Goal: Task Accomplishment & Management: Manage account settings

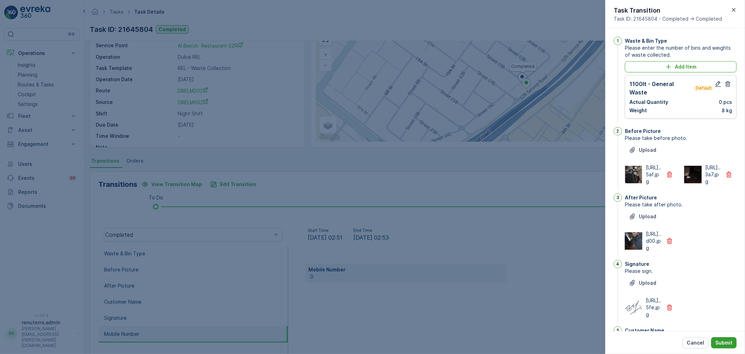
click at [721, 343] on p "Submit" at bounding box center [724, 342] width 17 height 7
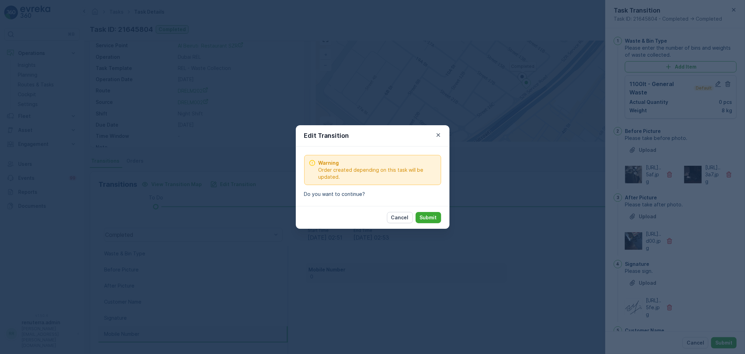
click at [439, 219] on button "Submit" at bounding box center [429, 217] width 26 height 11
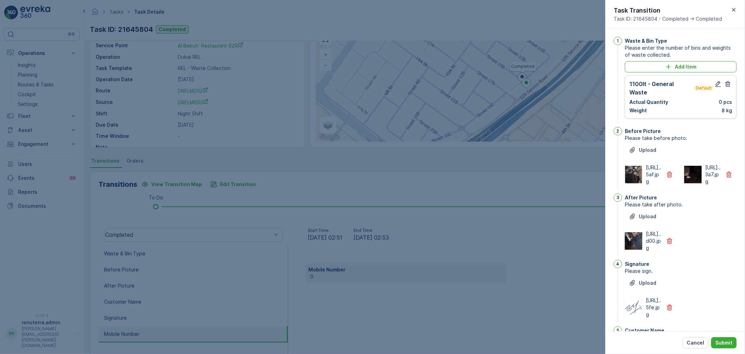
click at [718, 336] on div "Cancel Submit" at bounding box center [676, 342] width 140 height 23
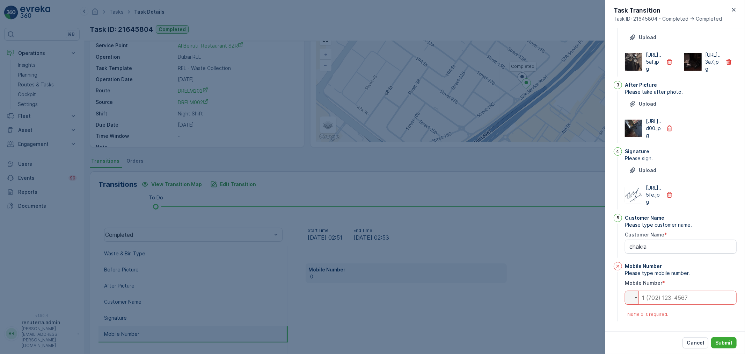
scroll to position [146, 0]
click at [703, 298] on input "tel" at bounding box center [681, 297] width 112 height 14
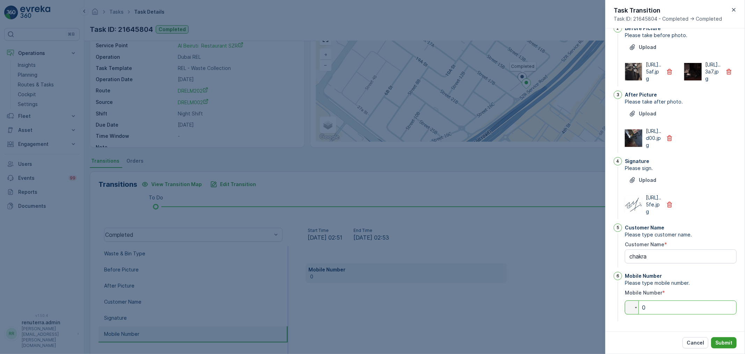
type input "0"
click at [717, 340] on p "Submit" at bounding box center [724, 342] width 17 height 7
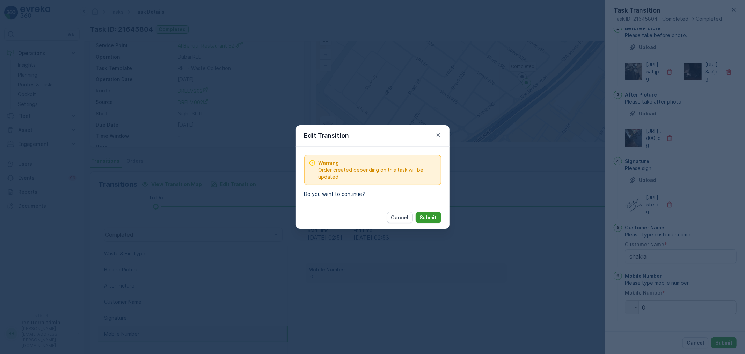
click at [438, 219] on button "Submit" at bounding box center [429, 217] width 26 height 11
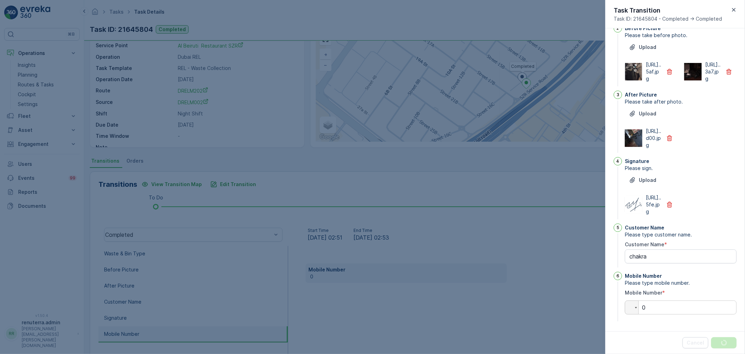
scroll to position [0, 0]
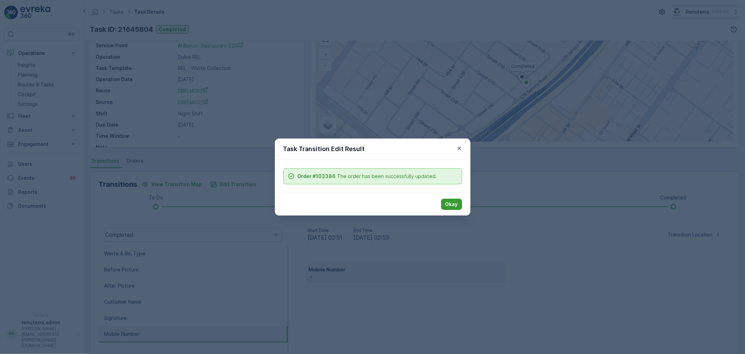
click at [449, 205] on p "Okay" at bounding box center [452, 204] width 13 height 7
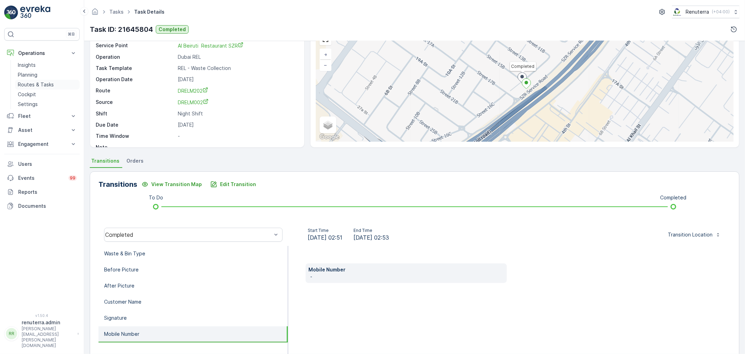
click at [30, 81] on p "Routes & Tasks" at bounding box center [36, 84] width 36 height 7
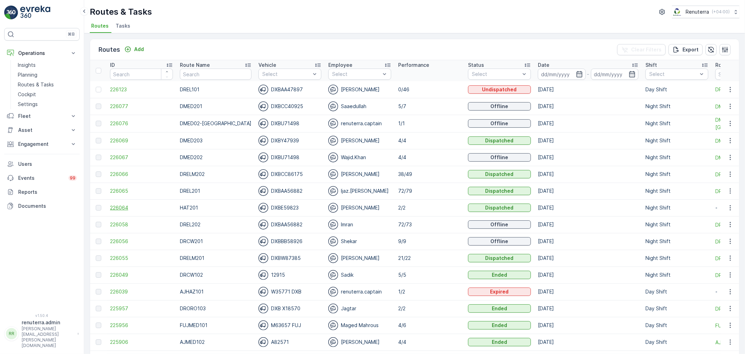
click at [116, 208] on span "226064" at bounding box center [141, 207] width 63 height 7
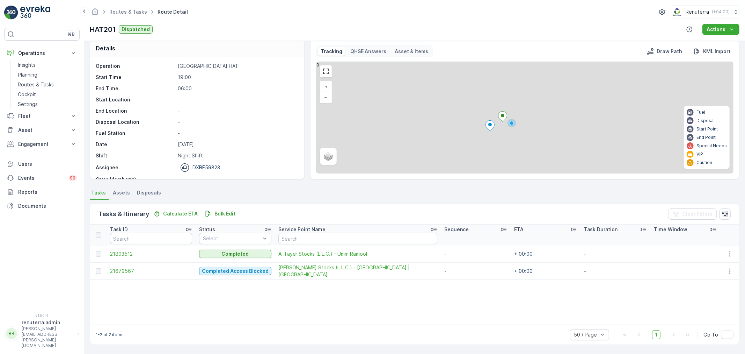
scroll to position [7, 0]
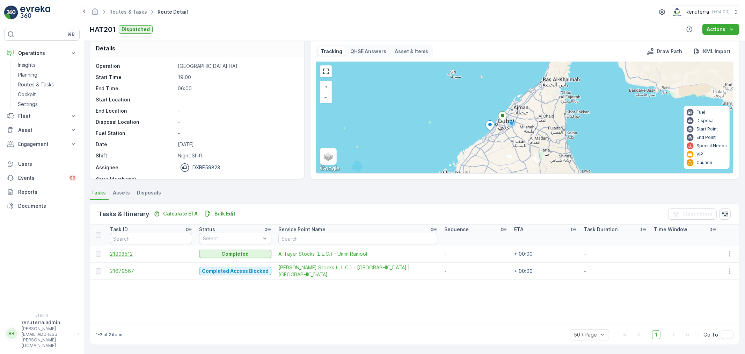
click at [118, 253] on span "21893512" at bounding box center [151, 253] width 82 height 7
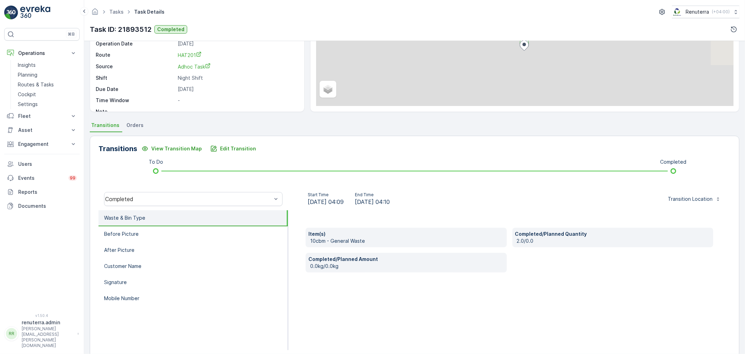
scroll to position [78, 0]
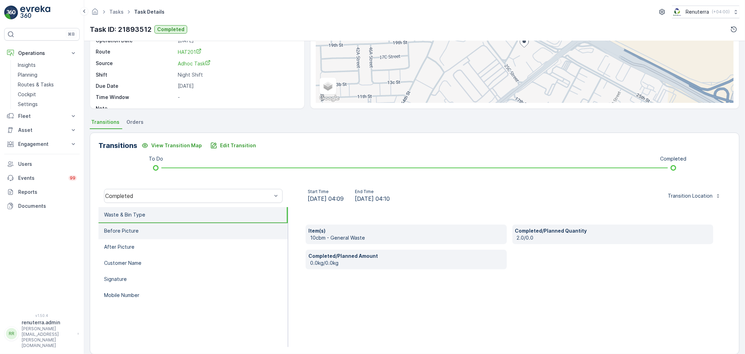
click at [163, 232] on li "Before Picture" at bounding box center [193, 231] width 189 height 16
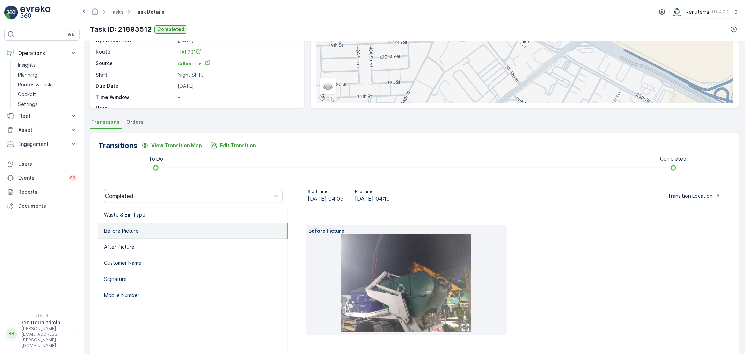
click at [432, 267] on img at bounding box center [406, 283] width 130 height 98
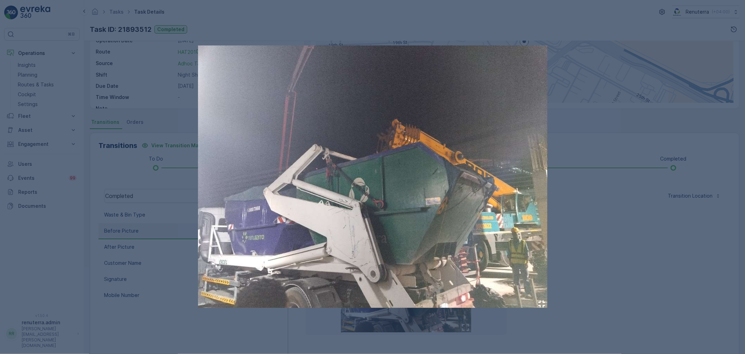
click at [618, 230] on div at bounding box center [372, 177] width 745 height 354
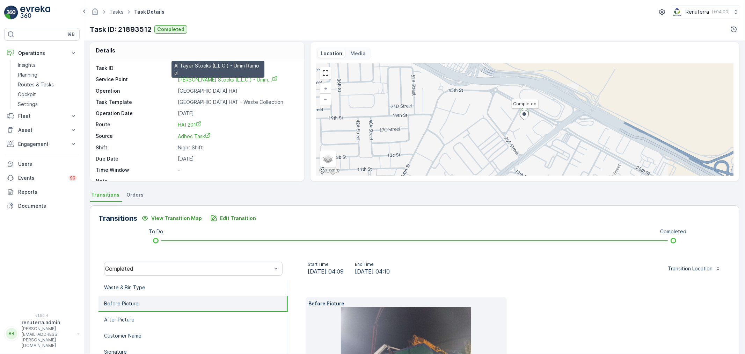
scroll to position [0, 0]
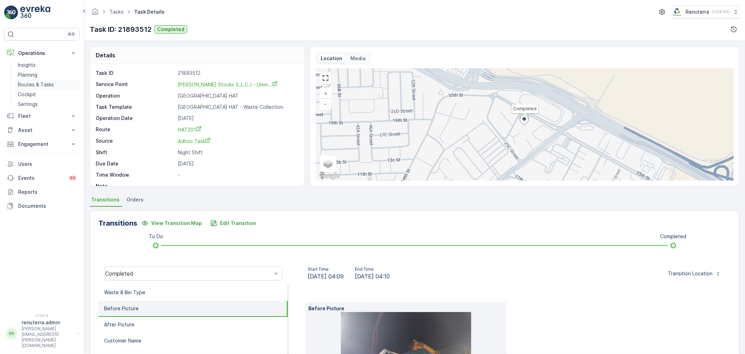
click at [39, 82] on p "Routes & Tasks" at bounding box center [36, 84] width 36 height 7
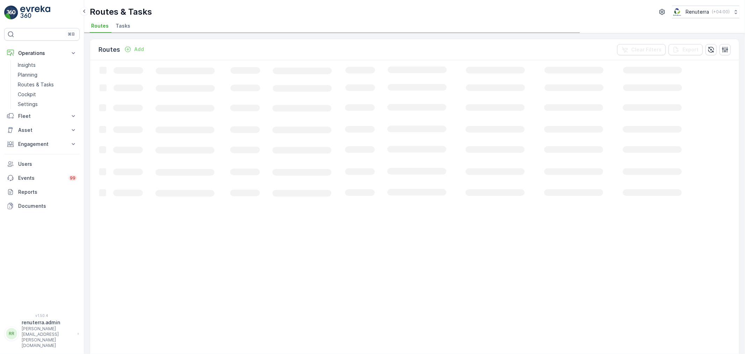
click at [127, 19] on div "Routes & Tasks Renuterra ( +04:00 ) Routes Tasks" at bounding box center [414, 16] width 661 height 33
drag, startPoint x: 121, startPoint y: 29, endPoint x: 114, endPoint y: 24, distance: 8.5
click at [120, 28] on span "Tasks" at bounding box center [123, 25] width 15 height 7
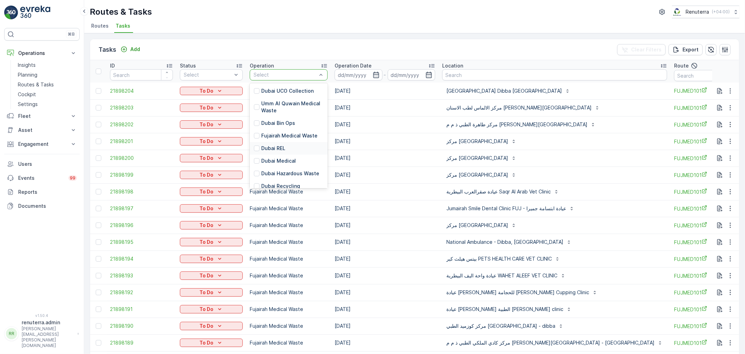
click at [291, 151] on div "Dubai REL" at bounding box center [289, 148] width 78 height 13
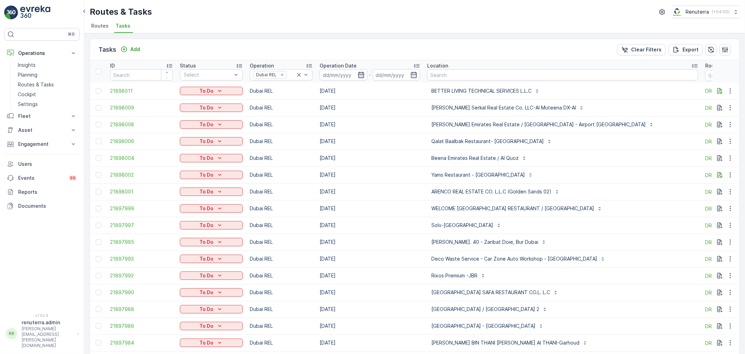
click at [360, 72] on icon "button" at bounding box center [361, 75] width 6 height 6
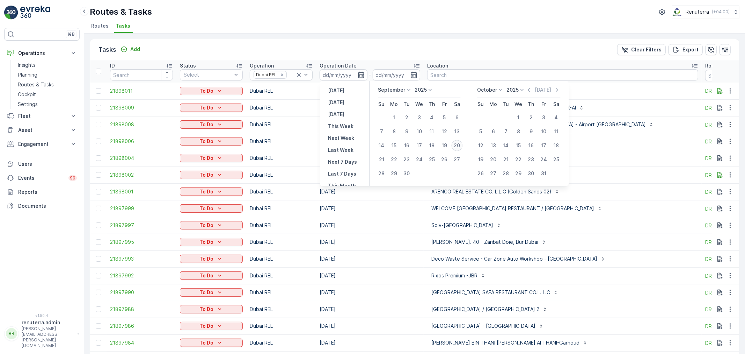
click at [458, 147] on div "20" at bounding box center [457, 145] width 11 height 11
type input "[DATE]"
click at [458, 147] on div "20" at bounding box center [457, 145] width 11 height 11
type input "[DATE]"
click at [458, 147] on div "20" at bounding box center [457, 145] width 11 height 11
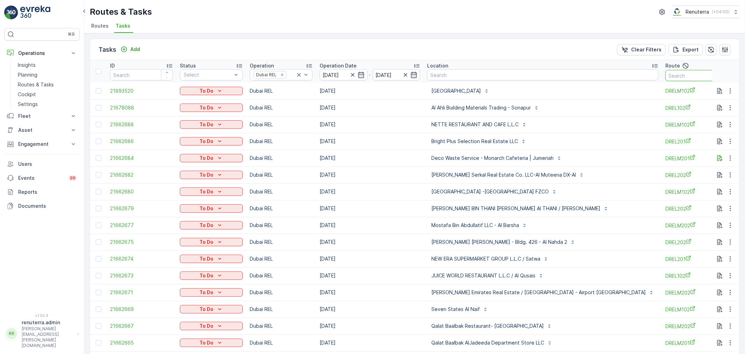
click at [666, 74] on input "text" at bounding box center [697, 75] width 63 height 11
type input "1402"
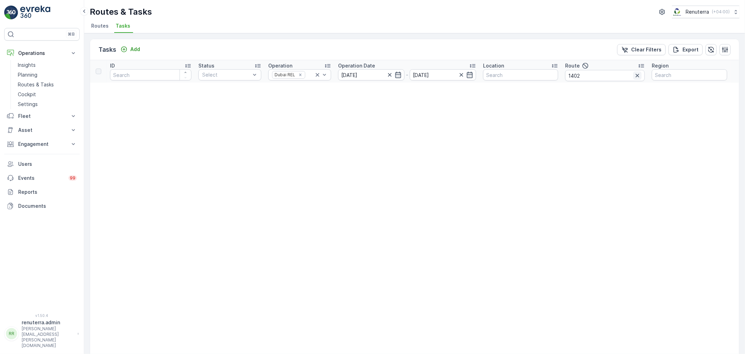
click at [639, 75] on icon "button" at bounding box center [637, 75] width 7 height 7
click at [605, 78] on input "text" at bounding box center [607, 75] width 76 height 11
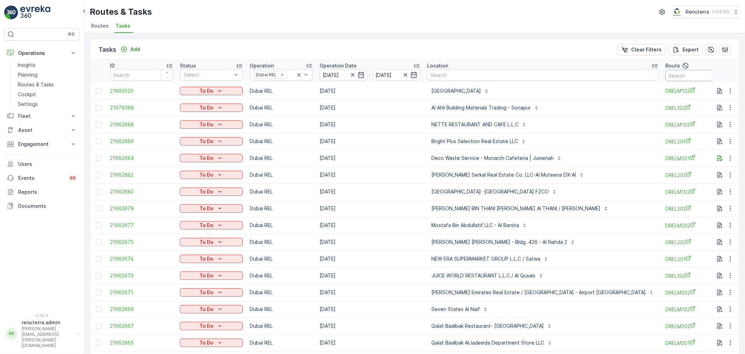
click at [666, 76] on input "text" at bounding box center [697, 75] width 63 height 11
type input "102"
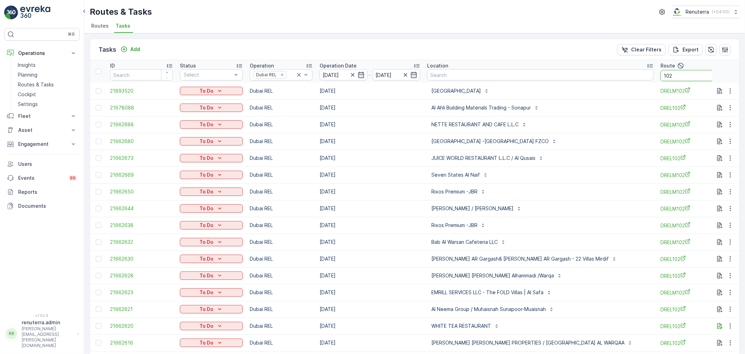
click at [661, 78] on input "102" at bounding box center [692, 75] width 63 height 11
type input "drelm102"
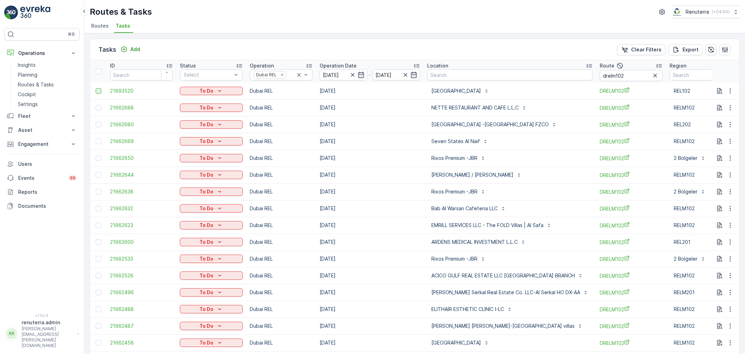
click at [97, 91] on div at bounding box center [99, 91] width 6 height 6
click at [96, 88] on input "checkbox" at bounding box center [96, 88] width 0 height 0
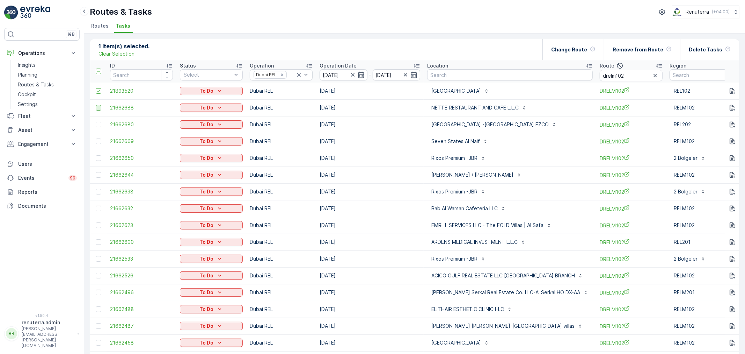
click at [98, 109] on div at bounding box center [99, 108] width 6 height 6
click at [96, 105] on input "checkbox" at bounding box center [96, 105] width 0 height 0
click at [100, 139] on div at bounding box center [99, 141] width 6 height 6
click at [96, 138] on input "checkbox" at bounding box center [96, 138] width 0 height 0
click at [101, 158] on div at bounding box center [99, 158] width 6 height 6
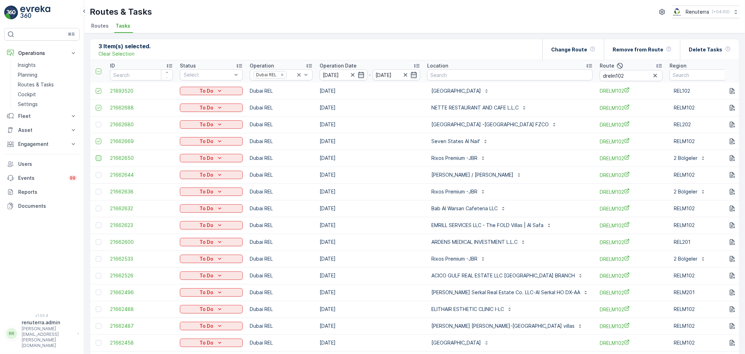
click at [96, 155] on input "checkbox" at bounding box center [96, 155] width 0 height 0
drag, startPoint x: 98, startPoint y: 172, endPoint x: 115, endPoint y: 172, distance: 17.5
click at [98, 172] on div at bounding box center [99, 175] width 6 height 6
click at [96, 172] on input "checkbox" at bounding box center [96, 172] width 0 height 0
click at [101, 190] on div at bounding box center [99, 192] width 6 height 6
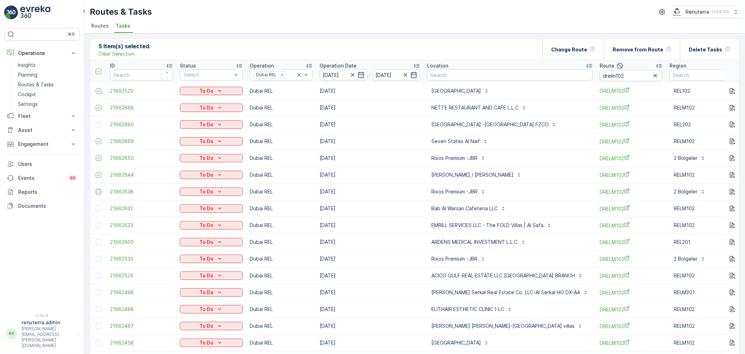
click at [96, 189] on input "checkbox" at bounding box center [96, 189] width 0 height 0
click at [100, 204] on td at bounding box center [98, 208] width 16 height 17
click at [99, 211] on td at bounding box center [98, 208] width 16 height 17
drag, startPoint x: 99, startPoint y: 209, endPoint x: 88, endPoint y: 205, distance: 11.5
click at [99, 208] on div at bounding box center [99, 208] width 6 height 6
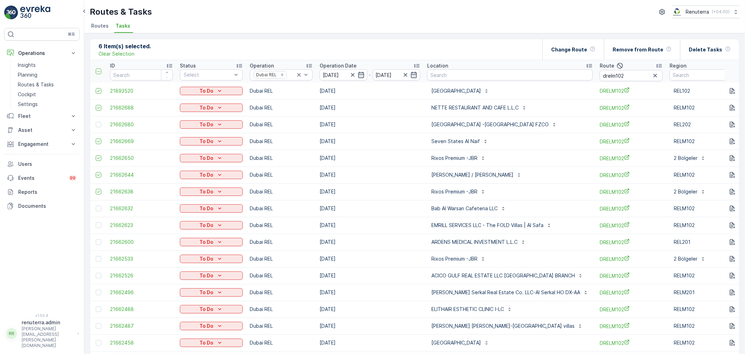
click at [96, 205] on input "checkbox" at bounding box center [96, 205] width 0 height 0
drag, startPoint x: 100, startPoint y: 243, endPoint x: 106, endPoint y: 243, distance: 6.0
click at [100, 243] on div at bounding box center [99, 242] width 6 height 6
click at [96, 239] on input "checkbox" at bounding box center [96, 239] width 0 height 0
click at [96, 257] on div at bounding box center [99, 259] width 6 height 6
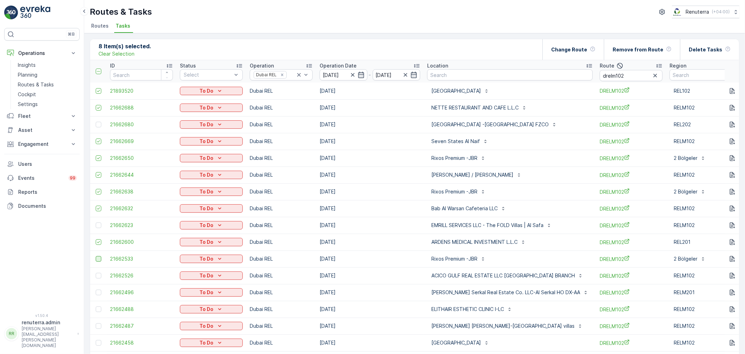
click at [96, 256] on input "checkbox" at bounding box center [96, 256] width 0 height 0
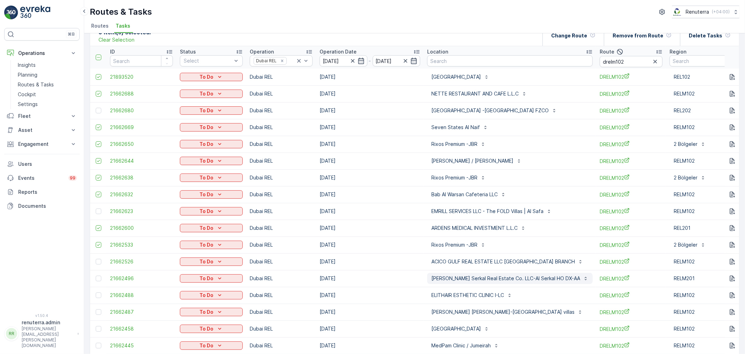
scroll to position [39, 0]
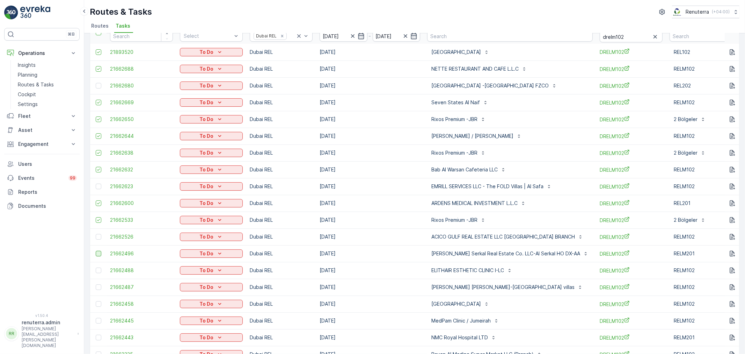
click at [96, 254] on div at bounding box center [99, 254] width 6 height 6
click at [96, 251] on input "checkbox" at bounding box center [96, 251] width 0 height 0
click at [95, 302] on td at bounding box center [98, 303] width 16 height 17
click at [96, 302] on div at bounding box center [99, 304] width 6 height 6
click at [96, 301] on input "checkbox" at bounding box center [96, 301] width 0 height 0
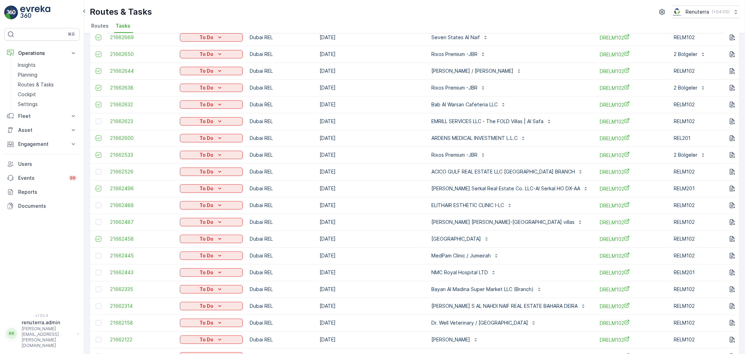
scroll to position [116, 0]
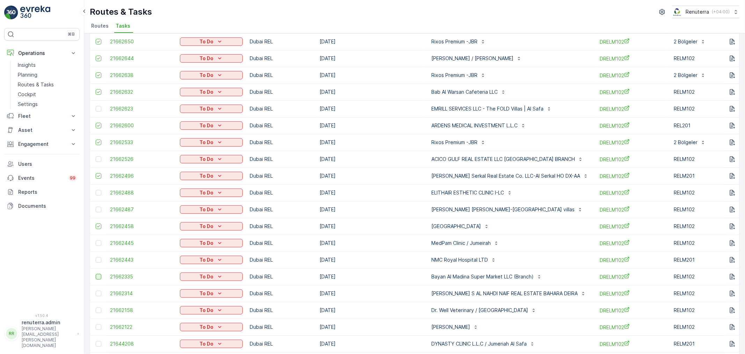
click at [97, 275] on div at bounding box center [99, 277] width 6 height 6
click at [96, 274] on input "checkbox" at bounding box center [96, 274] width 0 height 0
click at [96, 290] on div at bounding box center [99, 293] width 6 height 6
click at [96, 290] on input "checkbox" at bounding box center [96, 290] width 0 height 0
click at [98, 308] on div at bounding box center [99, 310] width 6 height 6
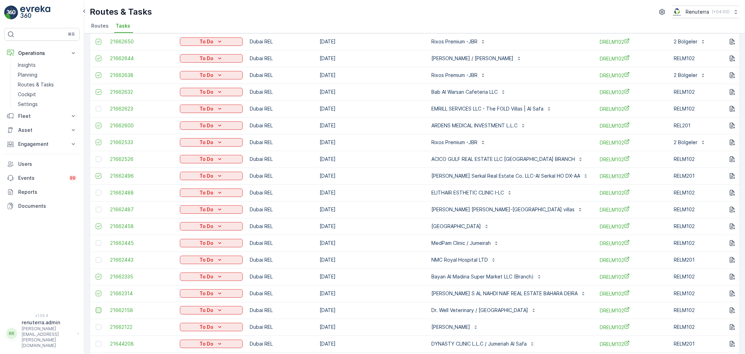
click at [96, 307] on input "checkbox" at bounding box center [96, 307] width 0 height 0
click at [97, 326] on div at bounding box center [99, 327] width 6 height 6
click at [96, 324] on input "checkbox" at bounding box center [96, 324] width 0 height 0
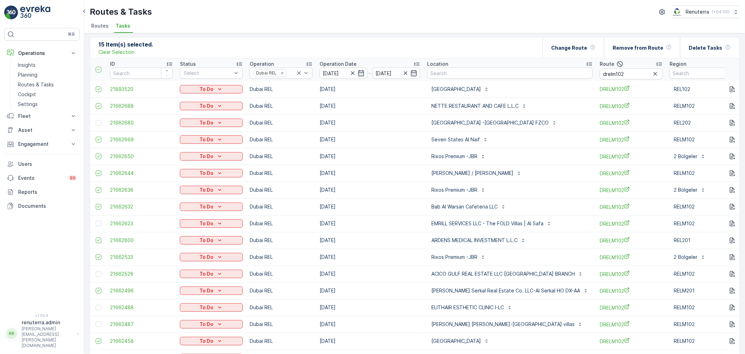
scroll to position [0, 0]
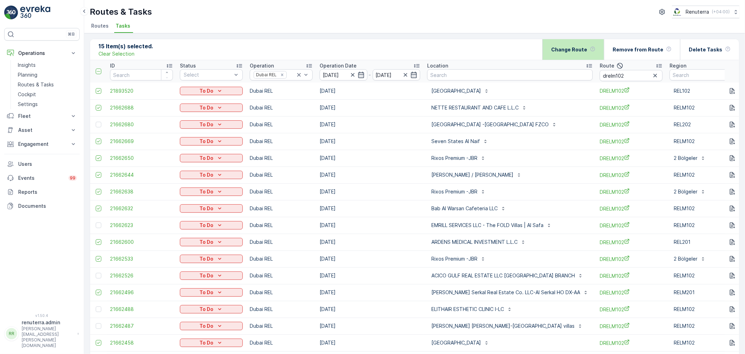
click at [582, 54] on div "Change Route" at bounding box center [573, 49] width 44 height 21
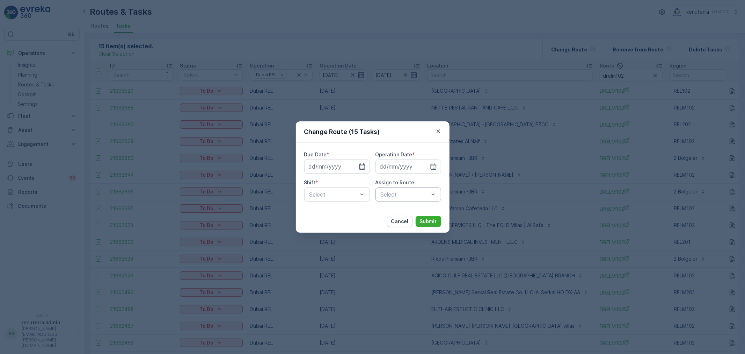
drag, startPoint x: 361, startPoint y: 165, endPoint x: 365, endPoint y: 173, distance: 9.2
click at [361, 165] on icon "button" at bounding box center [362, 166] width 7 height 7
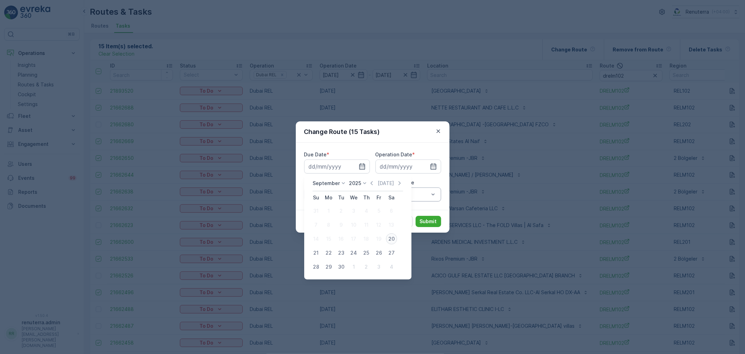
click at [390, 239] on div "20" at bounding box center [391, 238] width 11 height 11
type input "[DATE]"
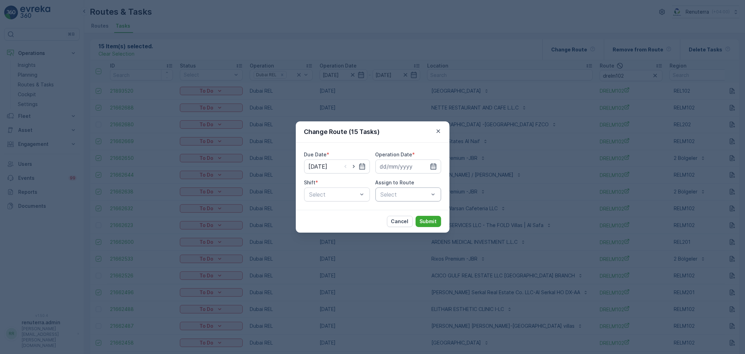
click at [434, 163] on icon "button" at bounding box center [433, 166] width 7 height 7
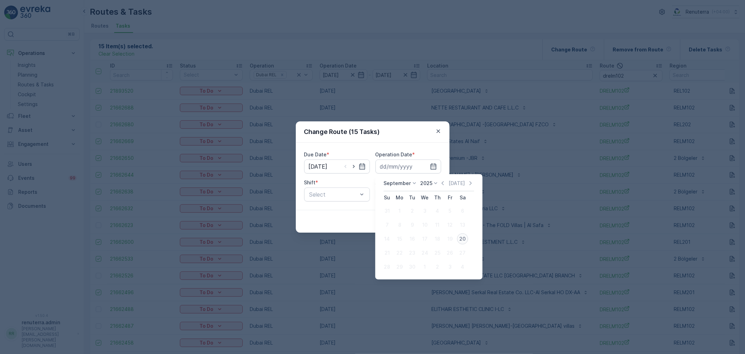
click at [459, 236] on div "20" at bounding box center [462, 238] width 11 height 11
type input "[DATE]"
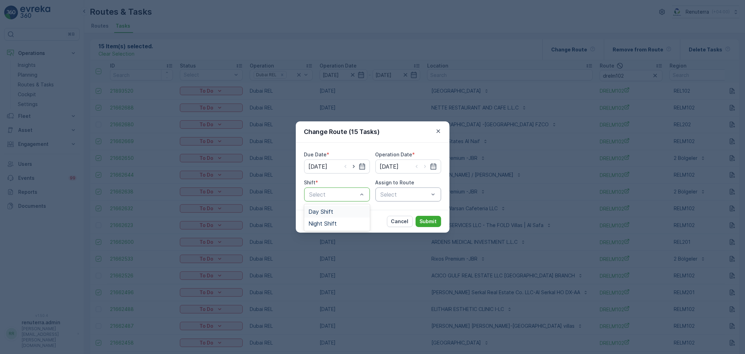
click at [345, 213] on div "Day Shift" at bounding box center [337, 211] width 57 height 6
click at [398, 189] on div "Select" at bounding box center [409, 194] width 66 height 14
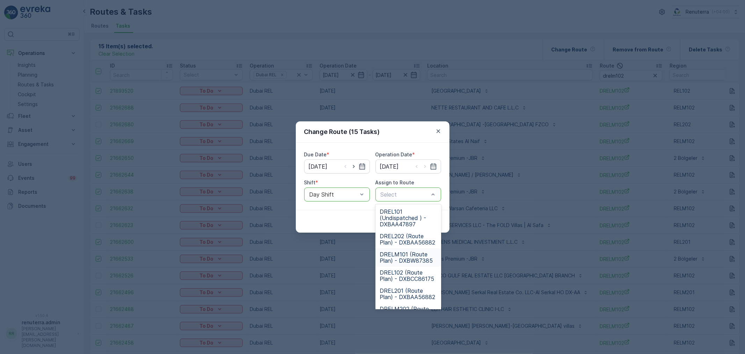
click at [408, 256] on span "DRELM101 (Route Plan) - DXBW87385" at bounding box center [408, 257] width 57 height 13
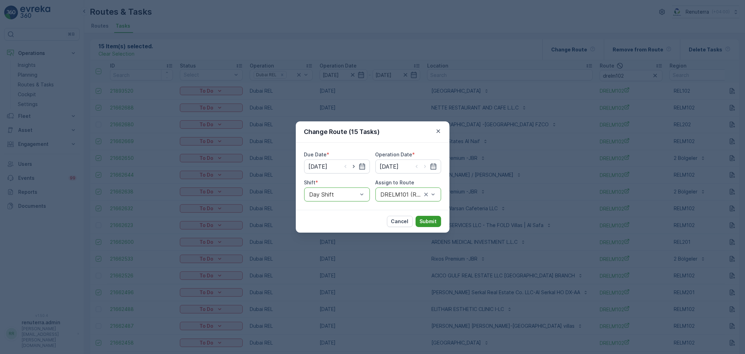
click at [422, 216] on button "Submit" at bounding box center [429, 221] width 26 height 11
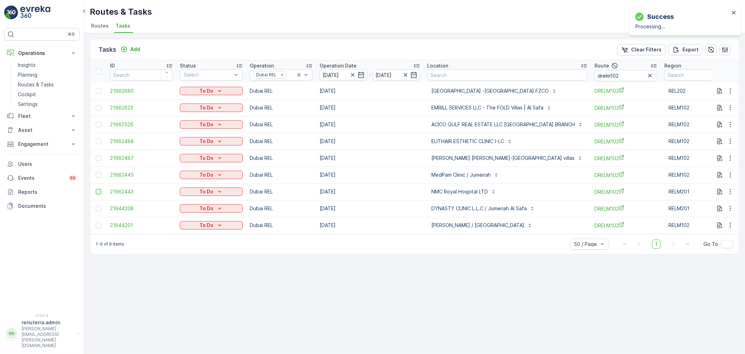
click at [99, 190] on div at bounding box center [99, 192] width 6 height 6
click at [96, 189] on input "checkbox" at bounding box center [96, 189] width 0 height 0
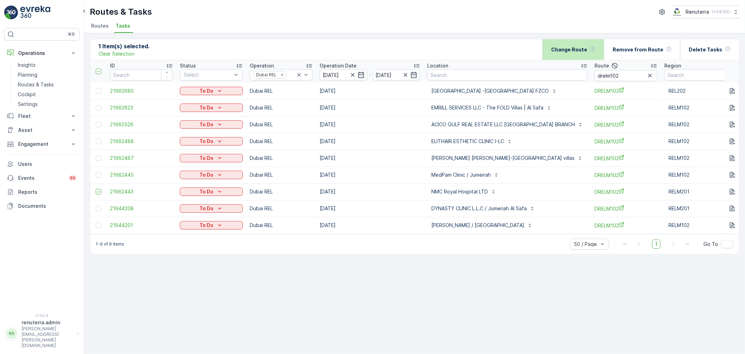
click at [581, 52] on div "Change Route" at bounding box center [573, 49] width 44 height 21
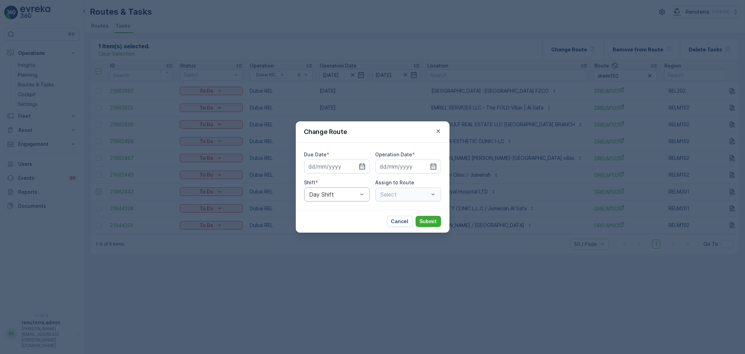
type input "[DATE]"
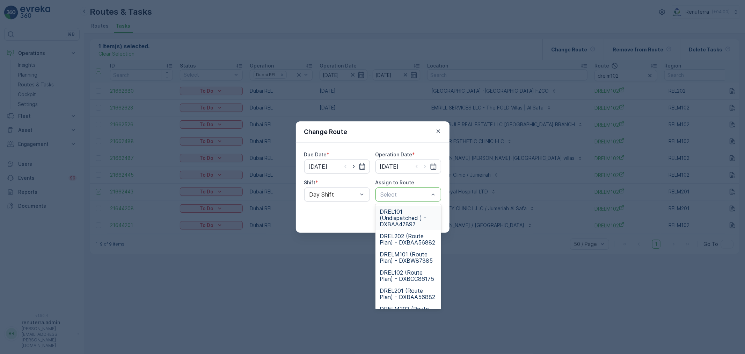
click at [427, 193] on div at bounding box center [405, 194] width 50 height 6
click at [402, 213] on span "DREL101 (Undispatched ) - DXBAA47897" at bounding box center [408, 217] width 57 height 19
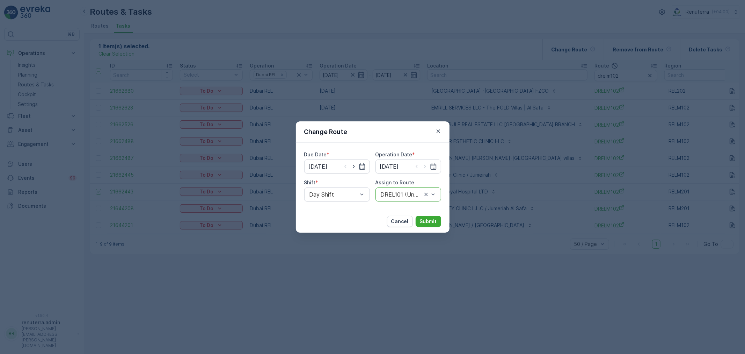
click at [410, 195] on div at bounding box center [401, 194] width 43 height 6
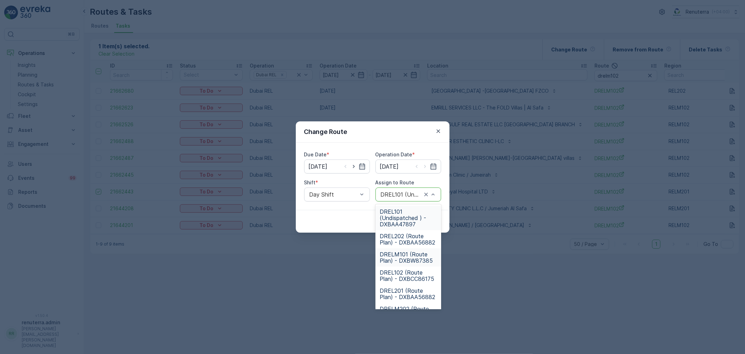
click at [407, 256] on span "DRELM101 (Route Plan) - DXBW87385" at bounding box center [408, 257] width 57 height 13
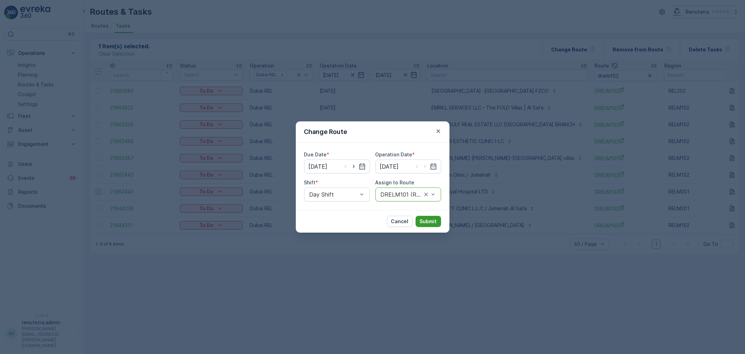
click at [430, 218] on p "Submit" at bounding box center [428, 221] width 17 height 7
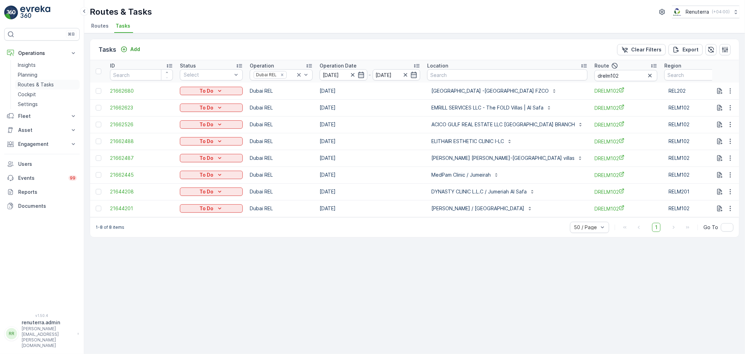
click at [31, 84] on p "Routes & Tasks" at bounding box center [36, 84] width 36 height 7
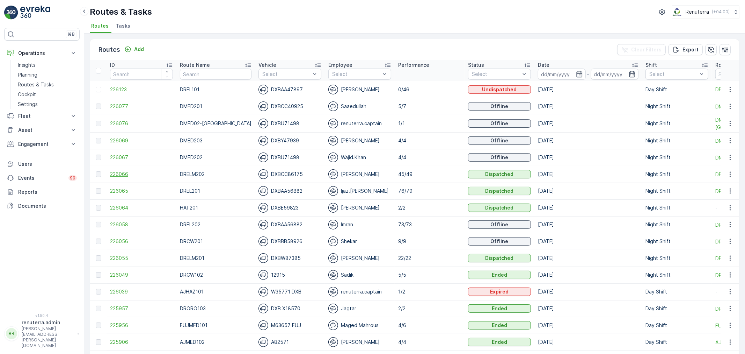
click at [114, 171] on span "226066" at bounding box center [141, 174] width 63 height 7
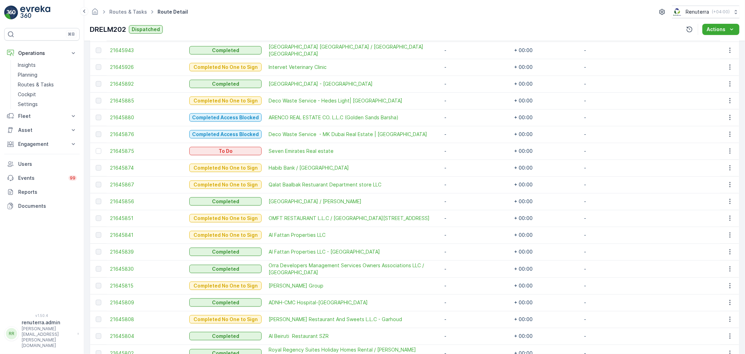
scroll to position [621, 0]
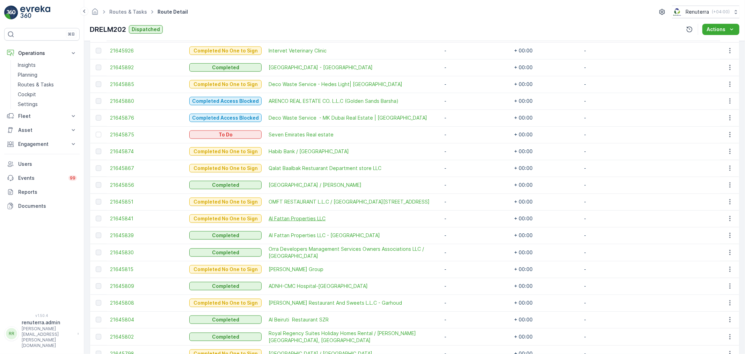
click at [297, 215] on span "Al Fattan Properties LLC" at bounding box center [353, 218] width 169 height 7
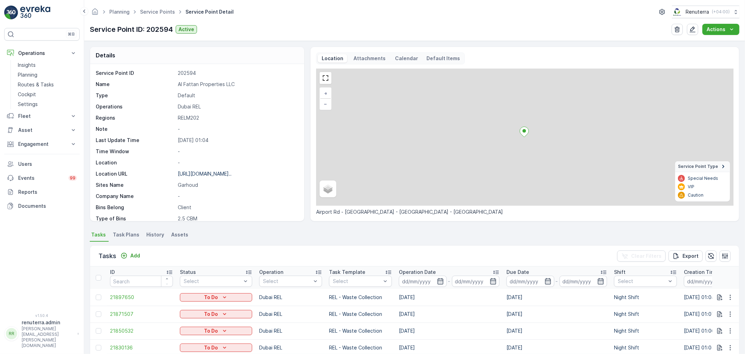
scroll to position [116, 0]
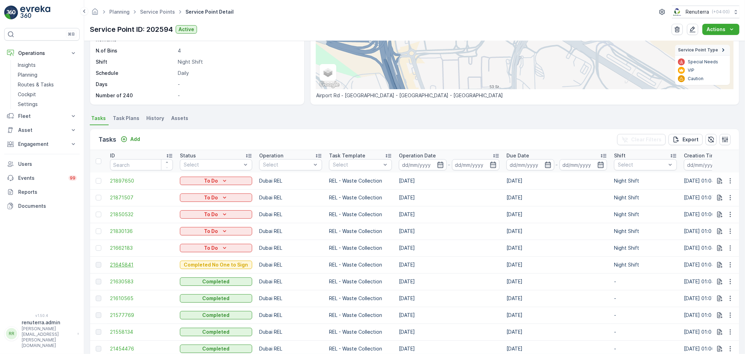
click at [133, 266] on span "21645841" at bounding box center [141, 264] width 63 height 7
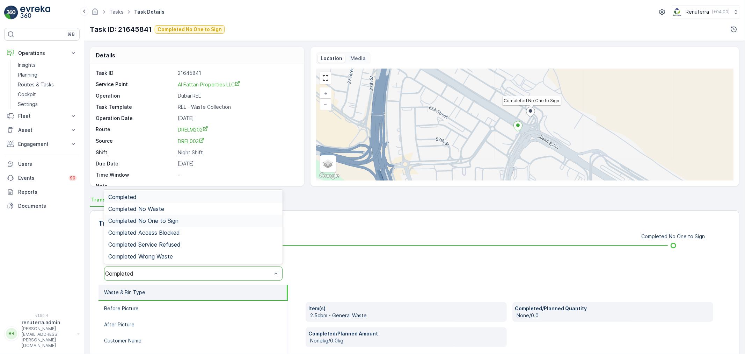
click at [182, 222] on div "Completed No One to Sign" at bounding box center [193, 220] width 170 height 6
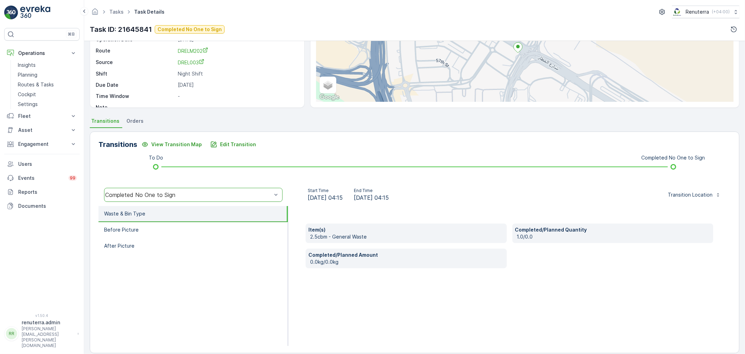
scroll to position [86, 0]
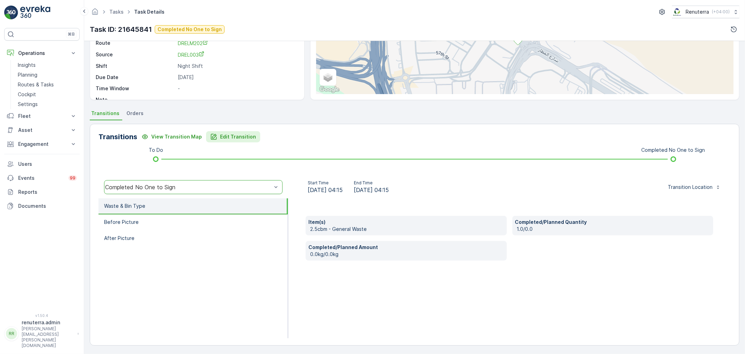
click at [241, 137] on p "Edit Transition" at bounding box center [238, 136] width 36 height 7
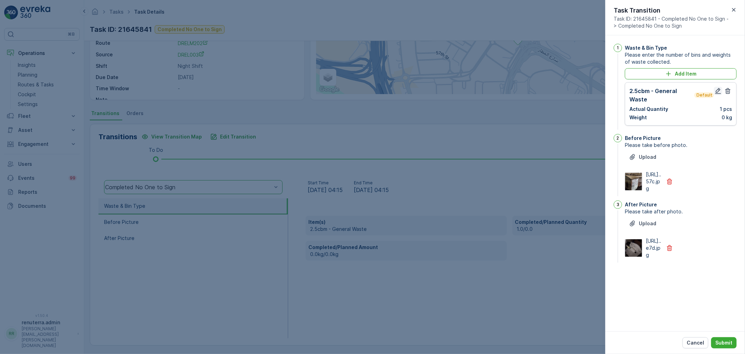
click at [719, 91] on icon "button" at bounding box center [719, 91] width 6 height 6
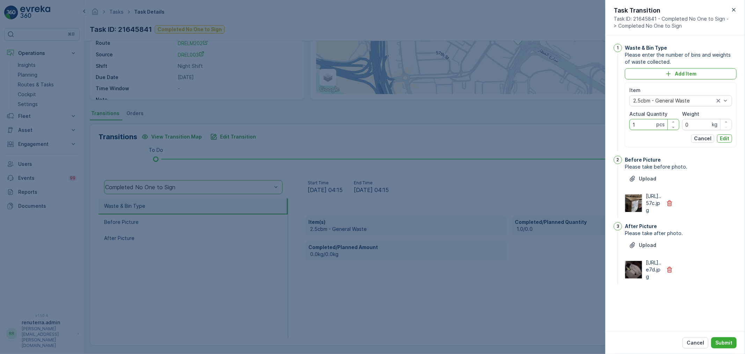
click at [645, 125] on Quantity "1" at bounding box center [655, 124] width 50 height 11
type Quantity "2"
drag, startPoint x: 725, startPoint y: 136, endPoint x: 724, endPoint y: 149, distance: 13.0
click at [724, 140] on p "Edit" at bounding box center [724, 138] width 9 height 7
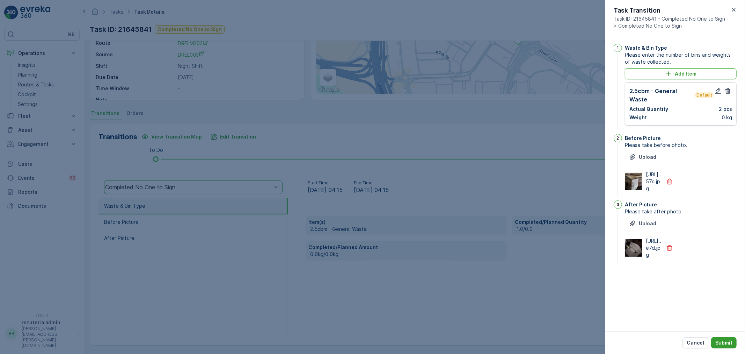
click at [719, 346] on button "Submit" at bounding box center [724, 342] width 26 height 11
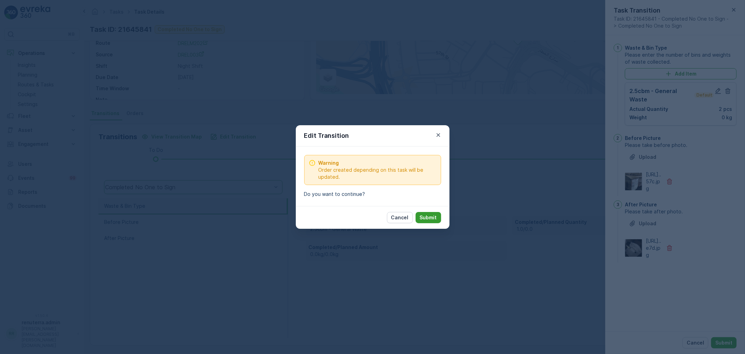
click at [427, 215] on p "Submit" at bounding box center [428, 217] width 17 height 7
